Goal: Information Seeking & Learning: Learn about a topic

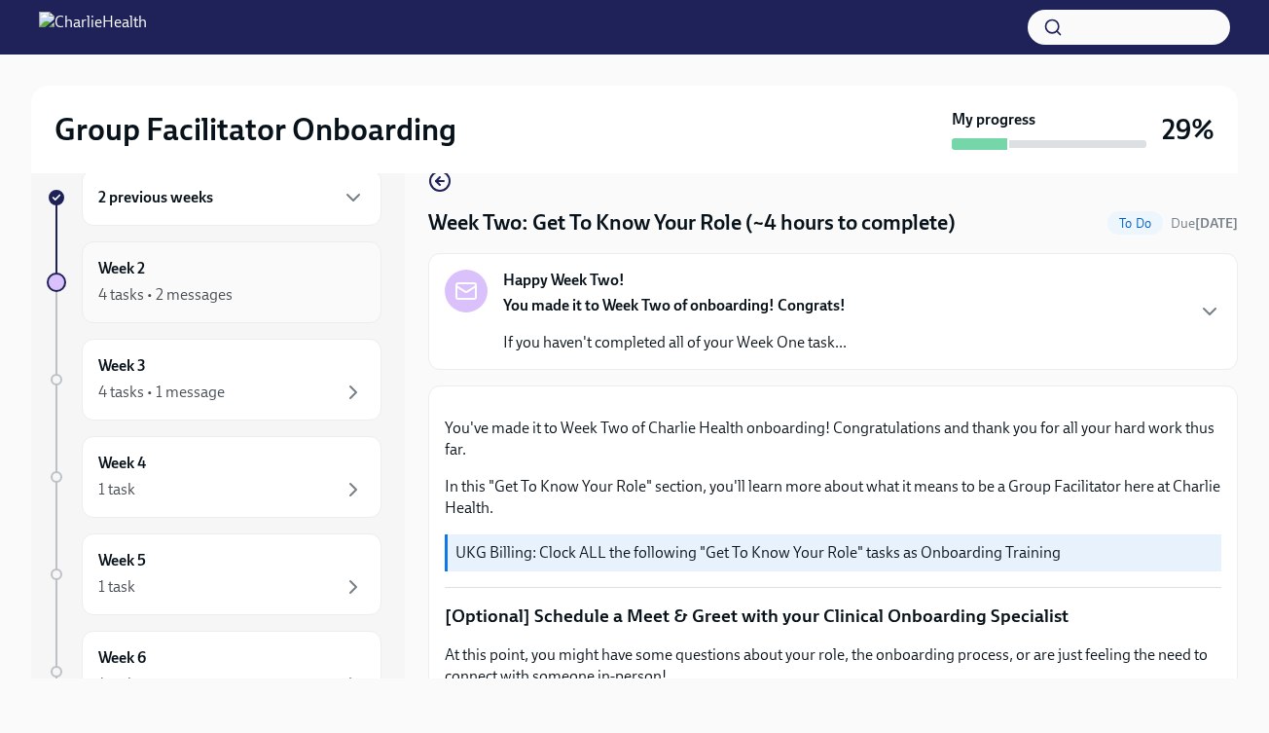
click at [225, 273] on div "Week 2 4 tasks • 2 messages" at bounding box center [231, 282] width 267 height 49
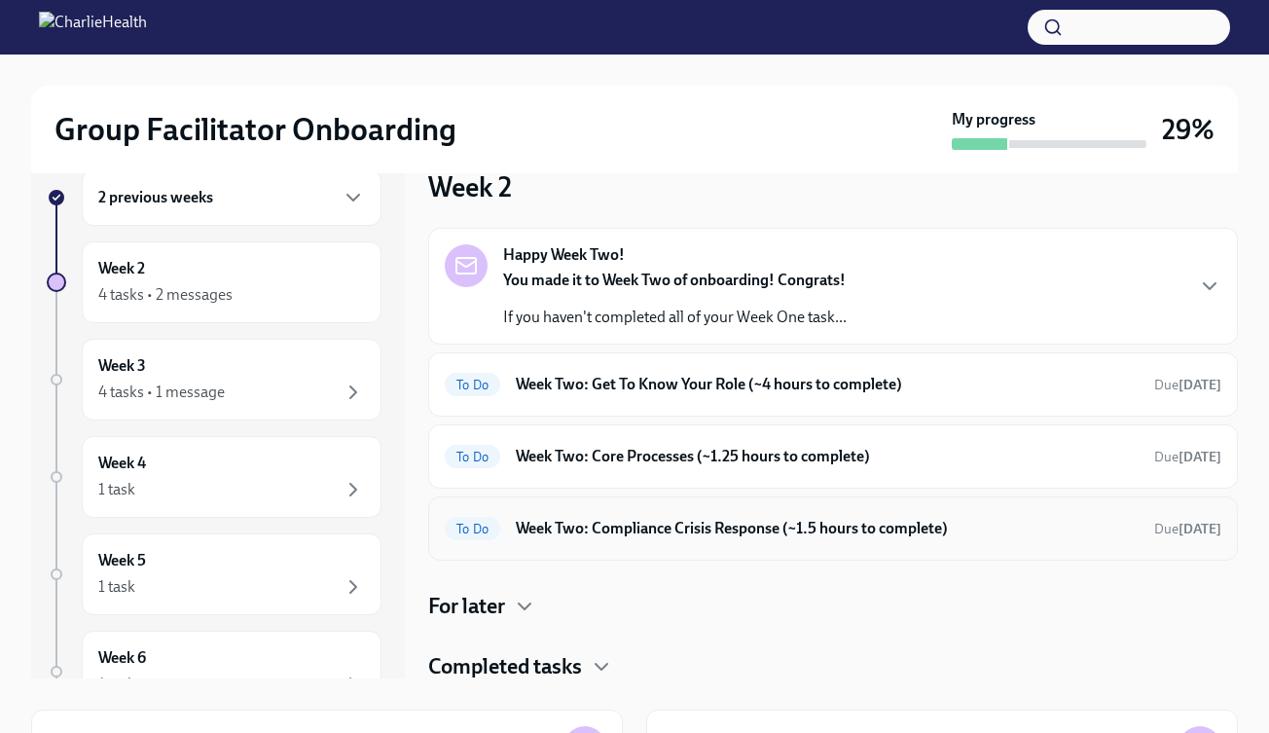
click at [762, 521] on h6 "Week Two: Compliance Crisis Response (~1.5 hours to complete)" at bounding box center [827, 528] width 623 height 21
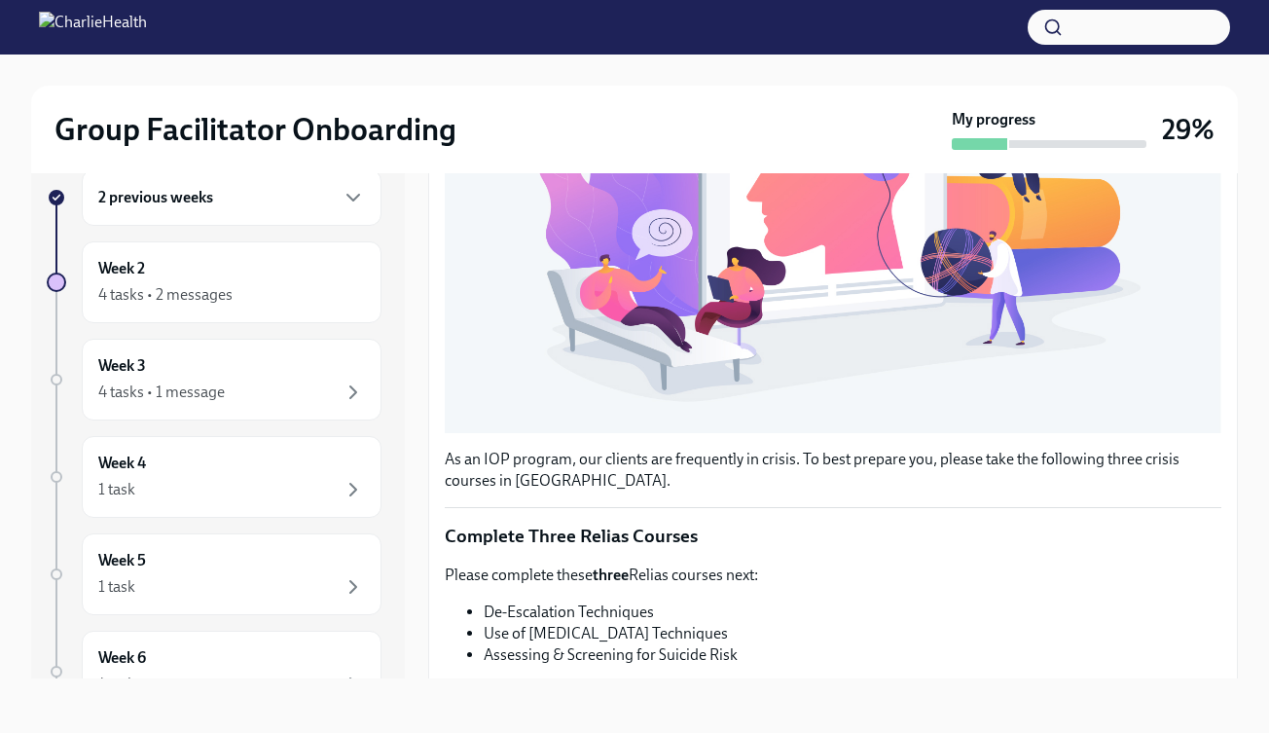
scroll to position [642, 0]
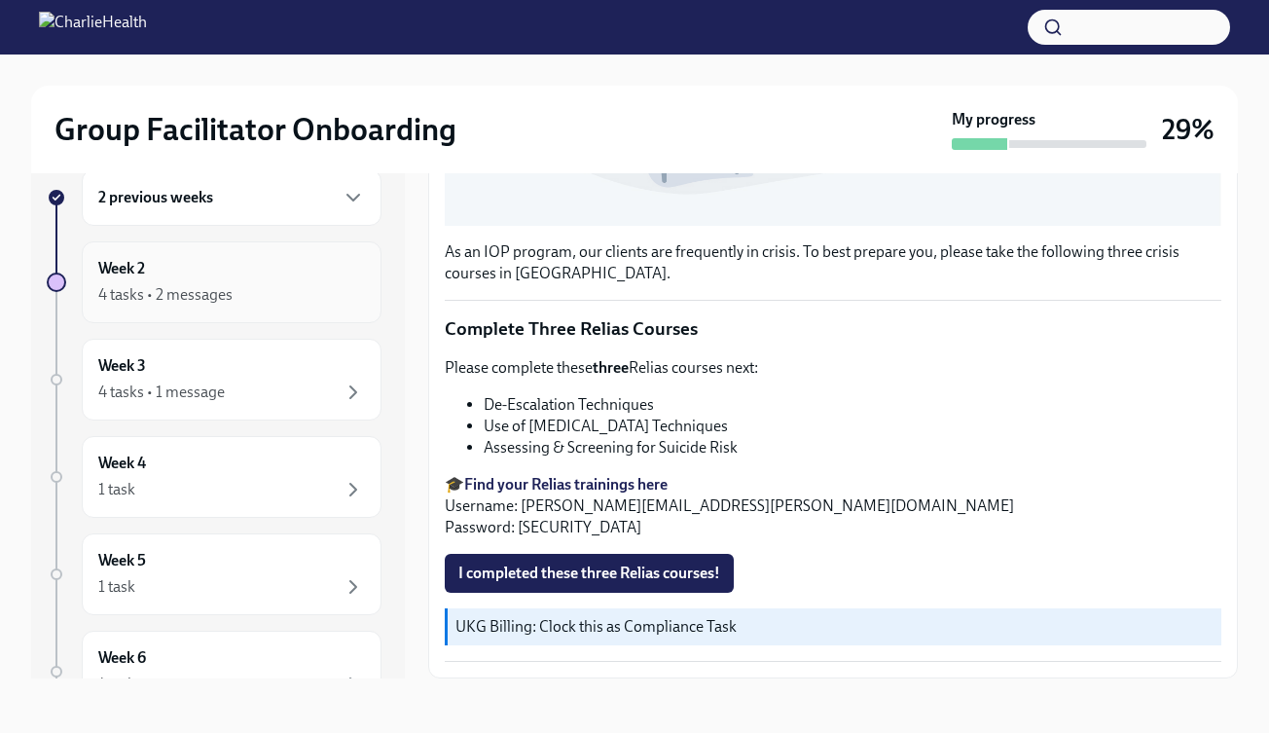
click at [162, 279] on div "Week 2 4 tasks • 2 messages" at bounding box center [231, 282] width 267 height 49
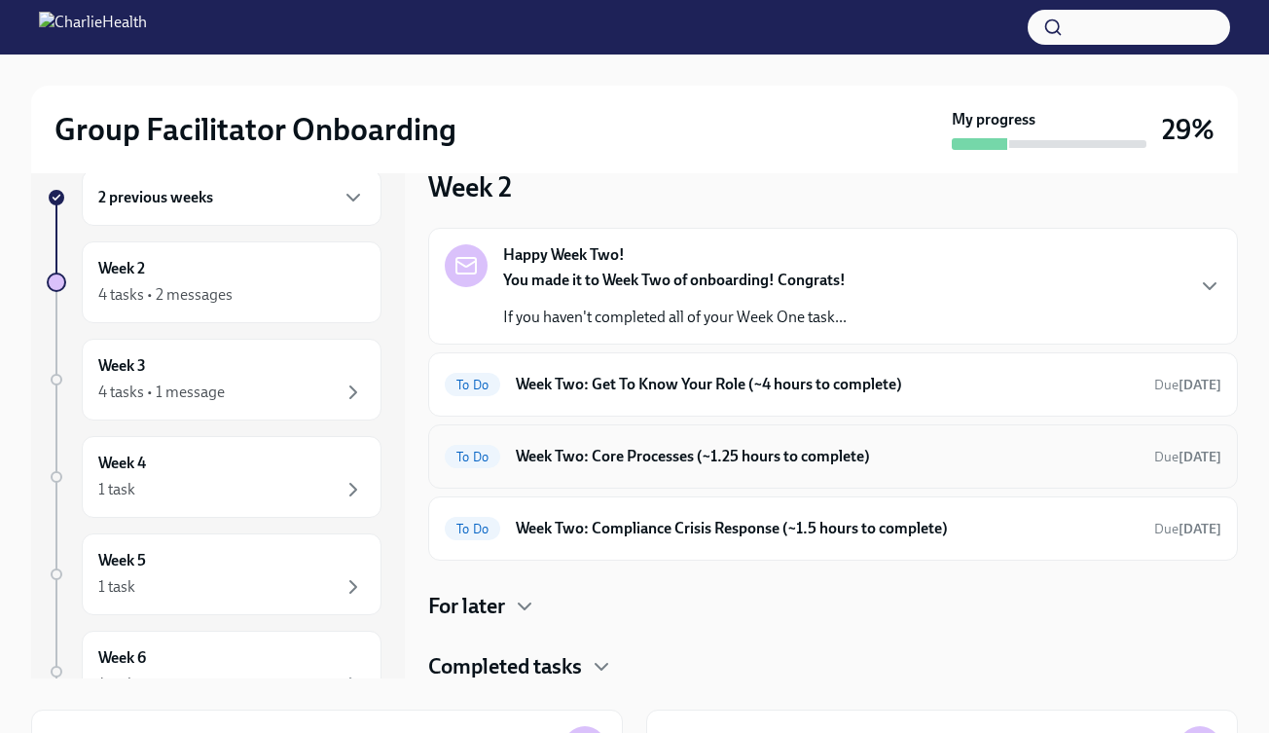
click at [603, 465] on h6 "Week Two: Core Processes (~1.25 hours to complete)" at bounding box center [827, 456] width 623 height 21
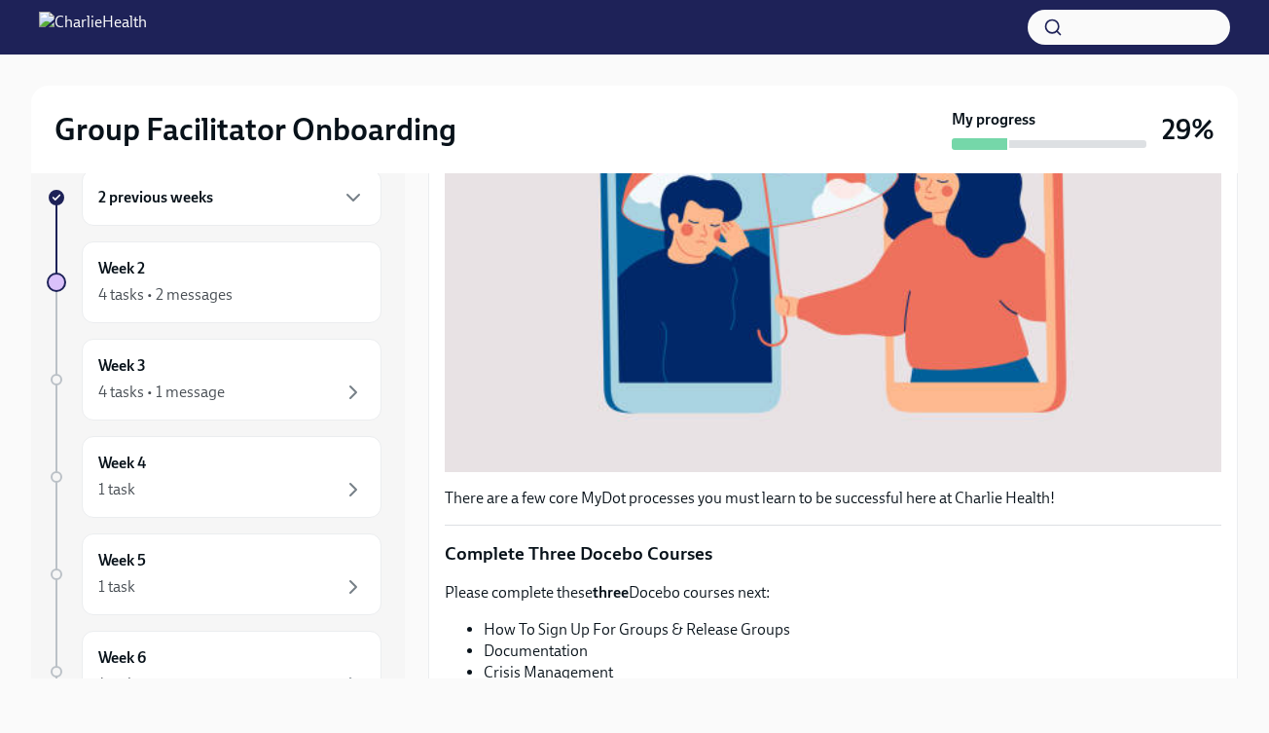
scroll to position [608, 0]
